Goal: Information Seeking & Learning: Learn about a topic

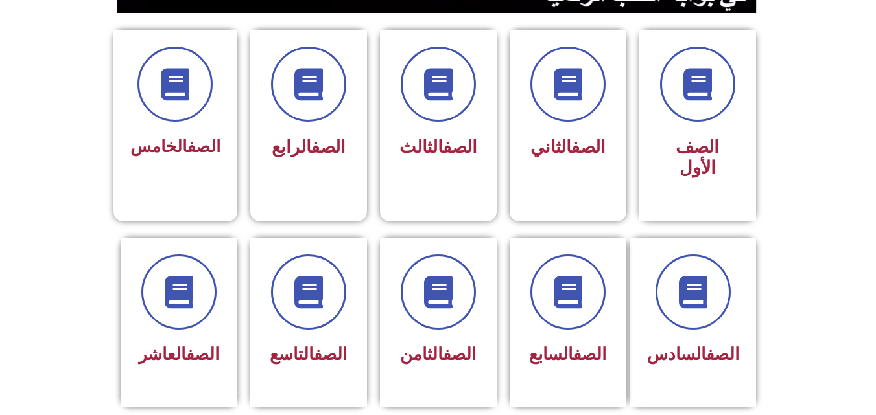
scroll to position [351, 0]
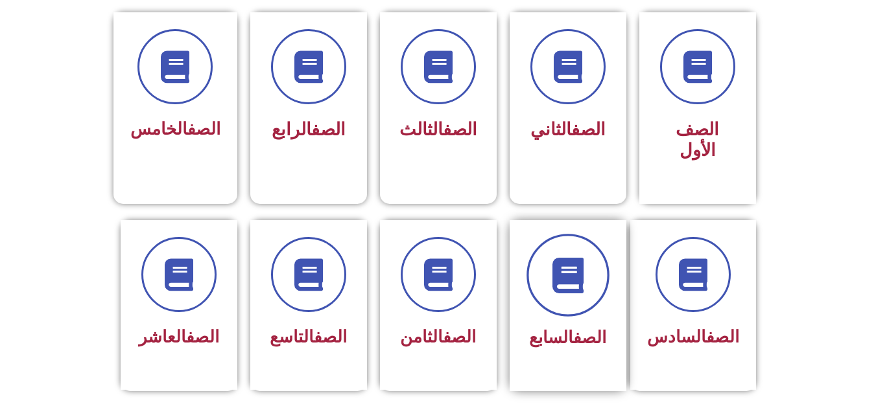
click at [568, 290] on span at bounding box center [567, 275] width 83 height 83
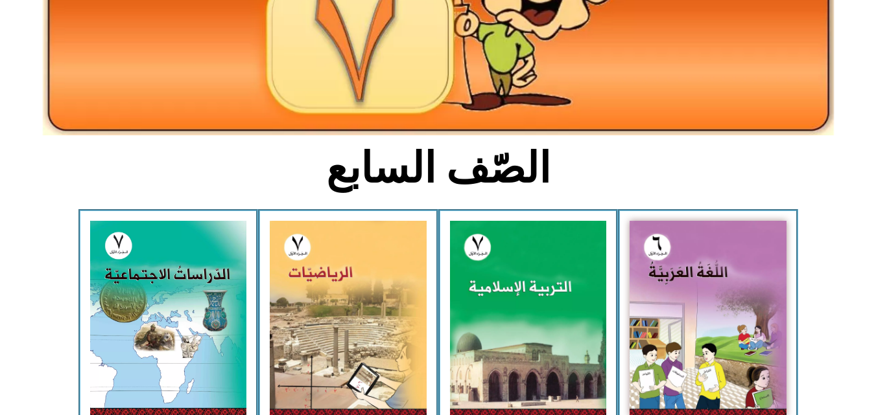
scroll to position [208, 0]
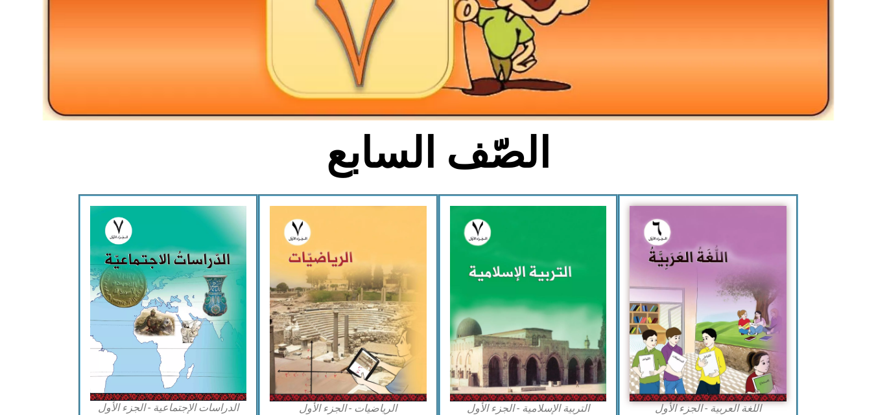
drag, startPoint x: 858, startPoint y: 130, endPoint x: 841, endPoint y: 117, distance: 20.8
click at [852, 159] on section "الصّف السابع" at bounding box center [438, 160] width 876 height 67
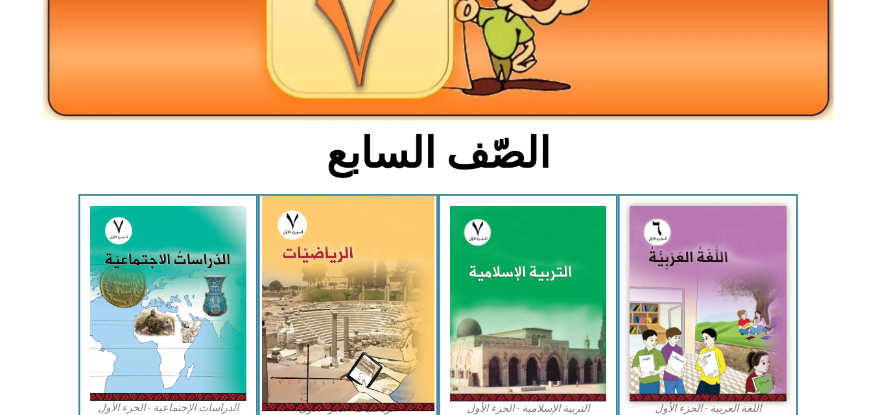
click at [367, 251] on img at bounding box center [348, 303] width 172 height 215
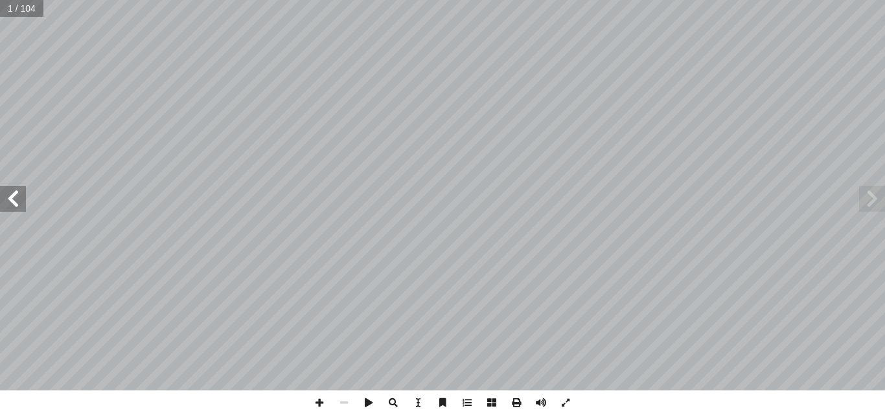
click at [5, 205] on span at bounding box center [13, 199] width 26 height 26
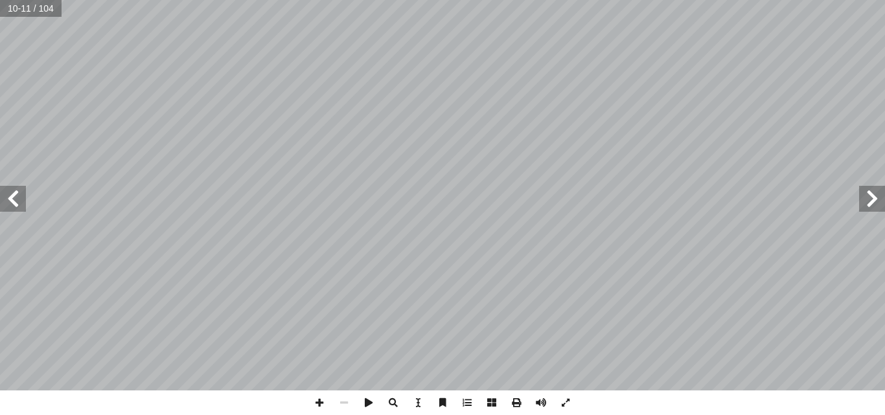
click at [5, 205] on span at bounding box center [13, 199] width 26 height 26
click at [326, 403] on span at bounding box center [319, 403] width 25 height 25
